Goal: Task Accomplishment & Management: Use online tool/utility

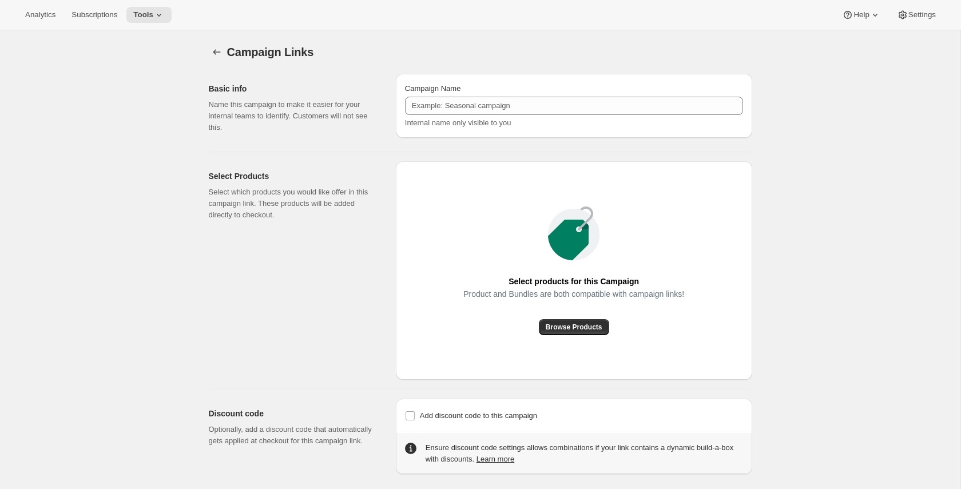
scroll to position [30, 0]
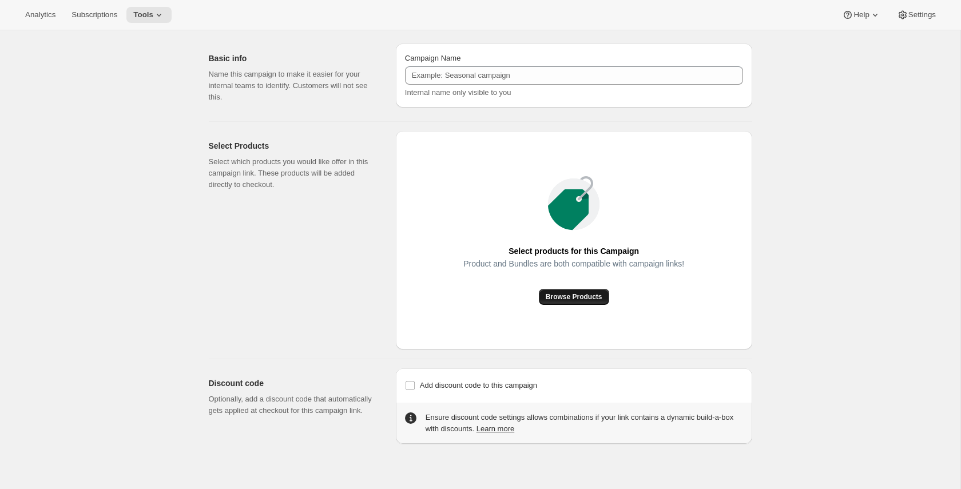
click at [577, 294] on span "Browse Products" at bounding box center [574, 296] width 57 height 9
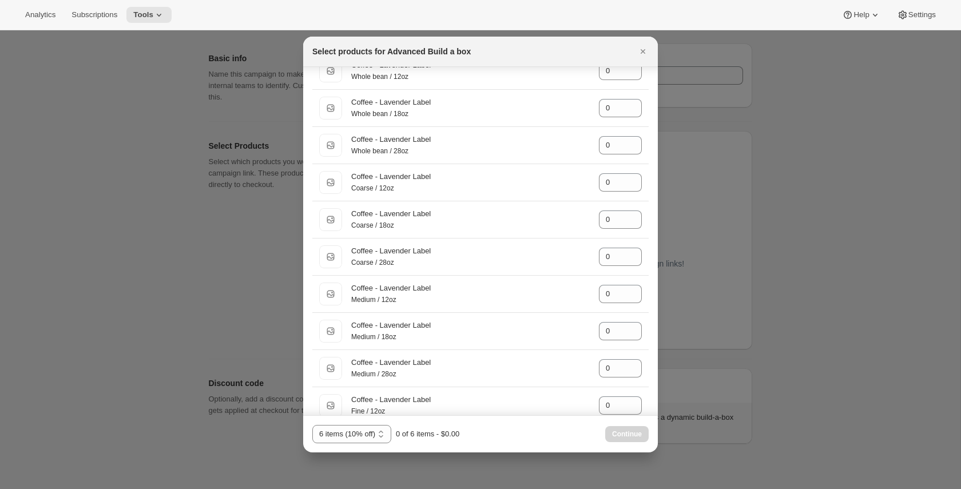
scroll to position [0, 0]
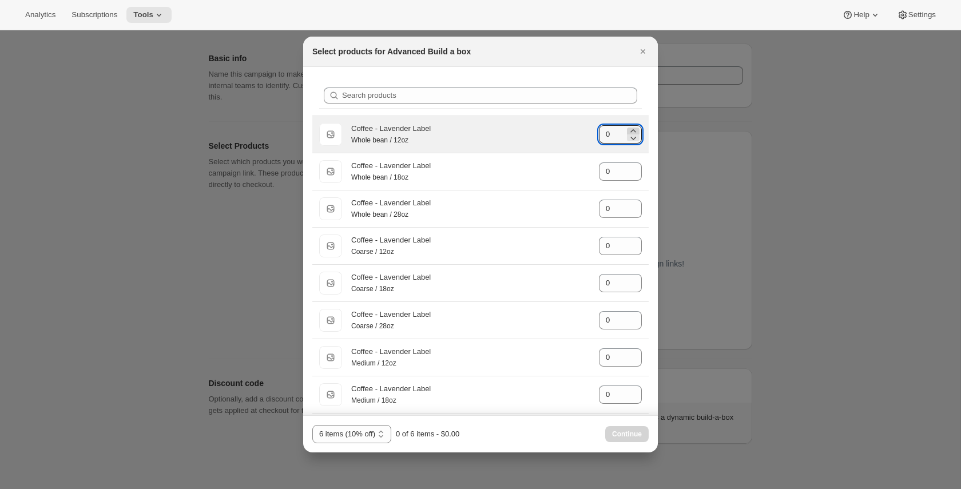
click at [635, 129] on icon ":rh:" at bounding box center [633, 130] width 11 height 11
type input "1"
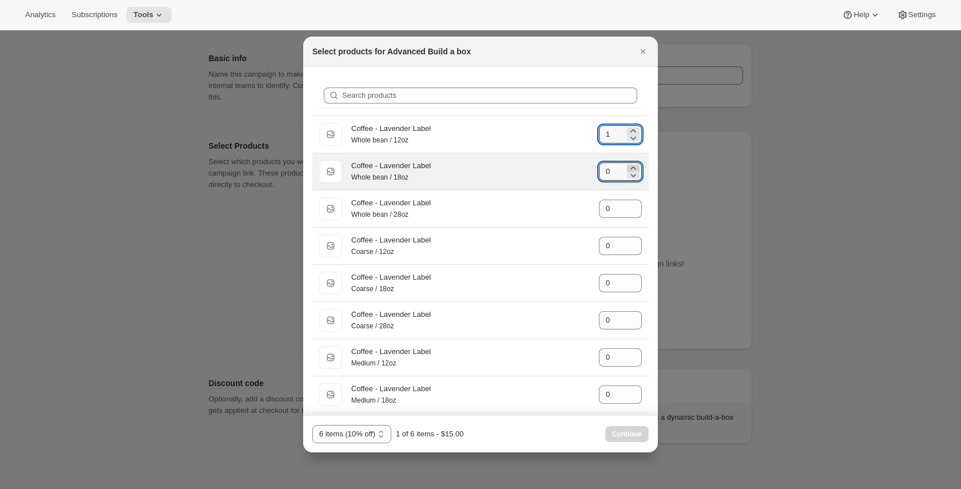
click at [632, 167] on icon ":rh:" at bounding box center [633, 167] width 11 height 11
type input "1"
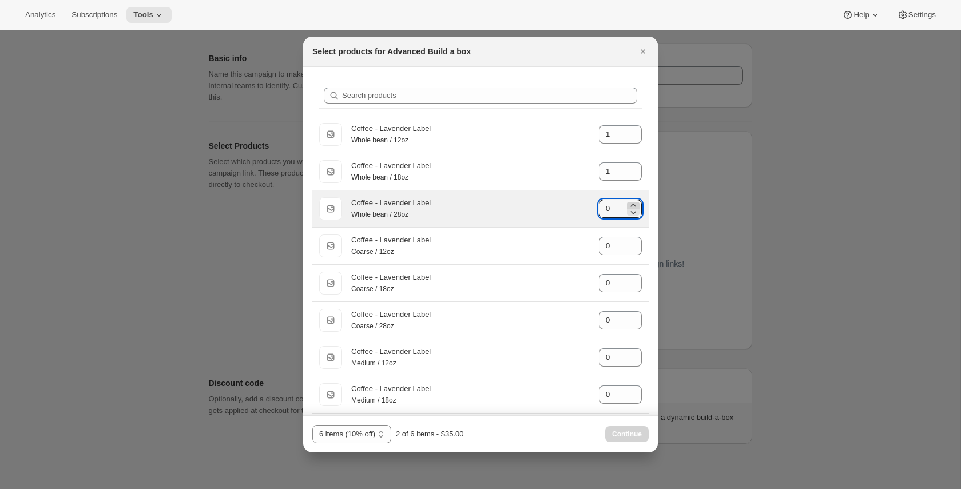
click at [633, 204] on icon ":rh:" at bounding box center [633, 205] width 11 height 11
type input "1"
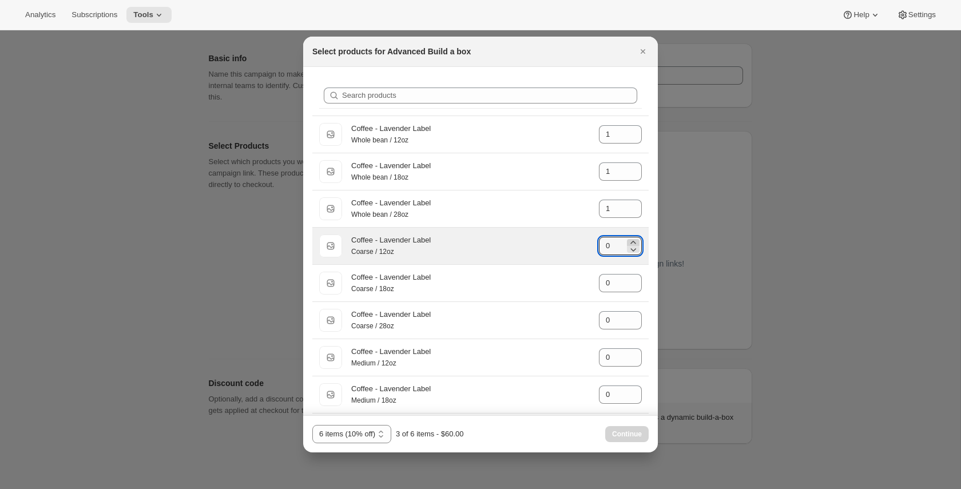
click at [632, 244] on icon ":rh:" at bounding box center [633, 242] width 5 height 3
type input "1"
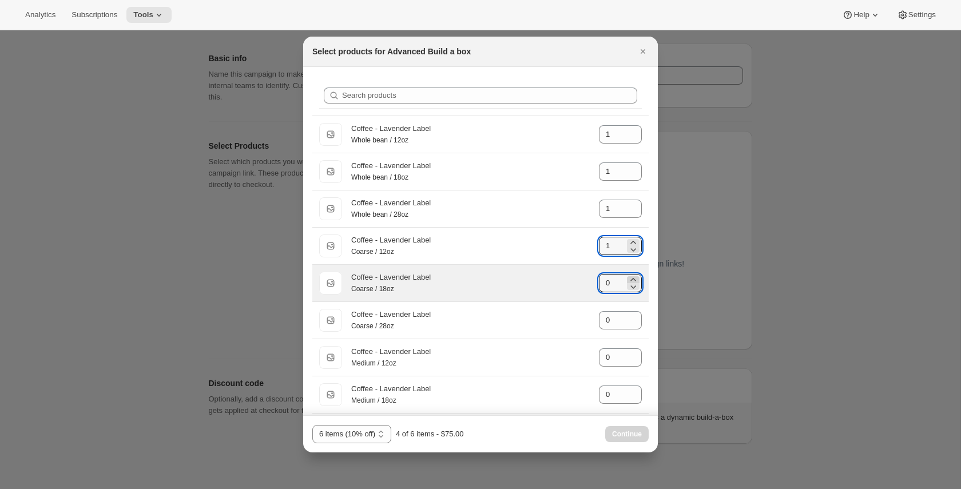
click at [633, 281] on icon ":rh:" at bounding box center [633, 279] width 5 height 3
type input "1"
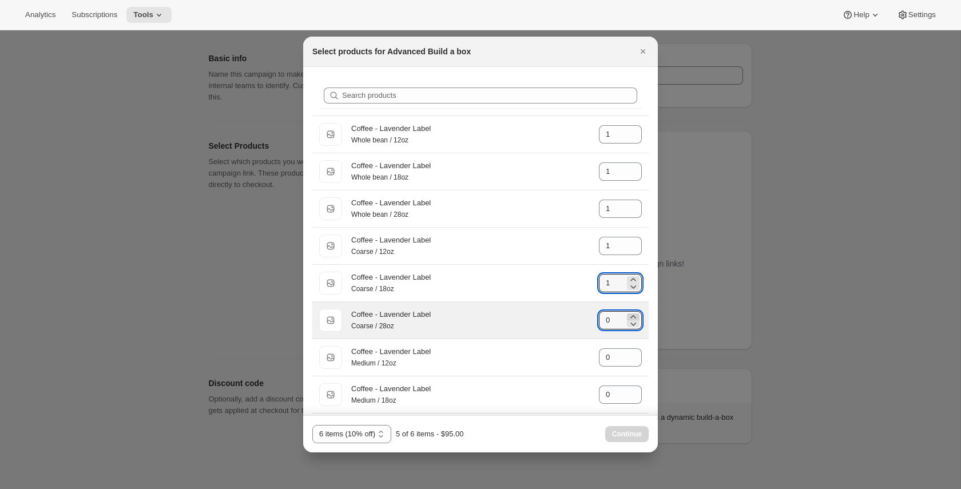
click at [633, 320] on icon ":rh:" at bounding box center [633, 316] width 11 height 11
type input "1"
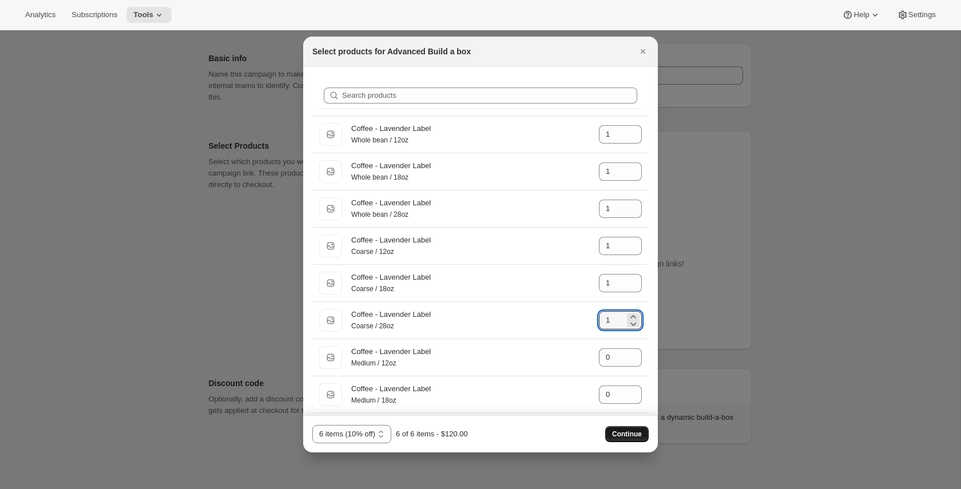
click at [625, 431] on span "Continue" at bounding box center [627, 434] width 30 height 9
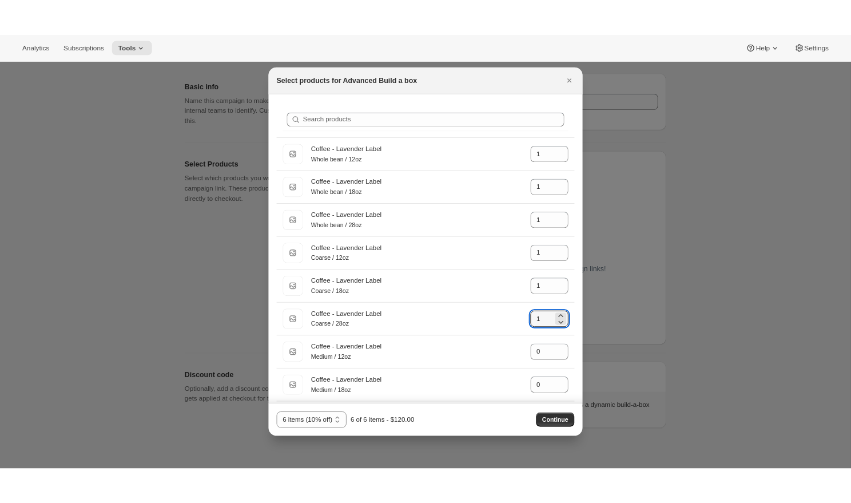
scroll to position [30, 0]
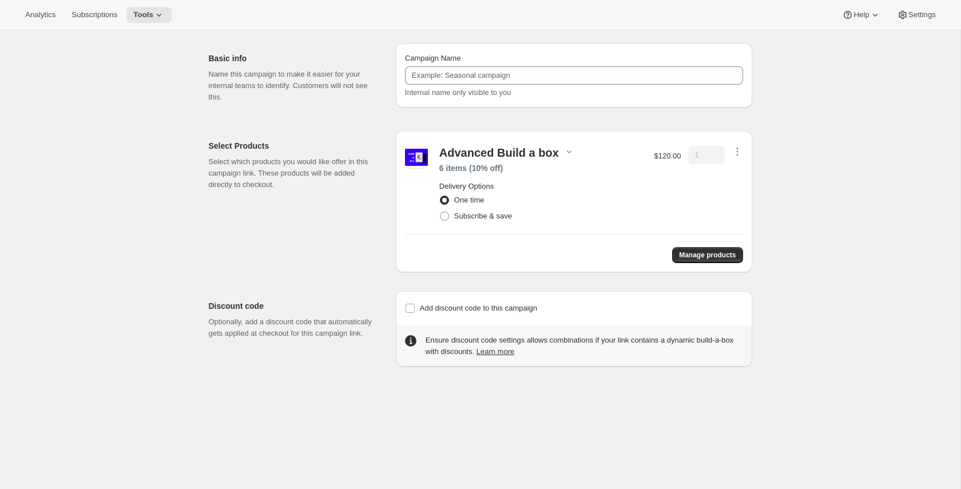
click at [880, 139] on div "Campaign Links. This page is ready Campaign Links Basic info Name this campaign…" at bounding box center [480, 244] width 961 height 489
